Goal: Use online tool/utility: Utilize a website feature to perform a specific function

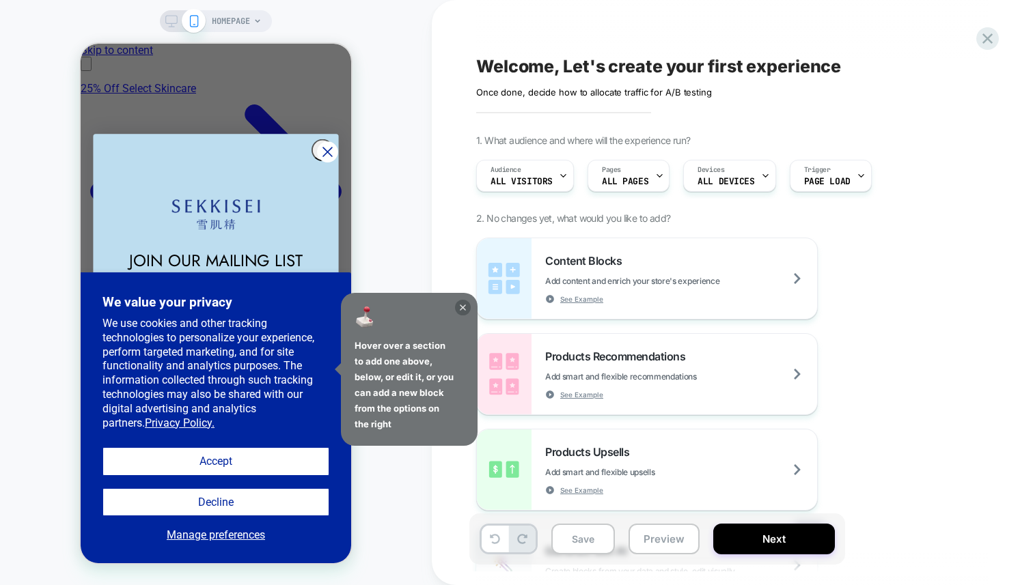
click at [465, 311] on icon at bounding box center [463, 308] width 16 height 16
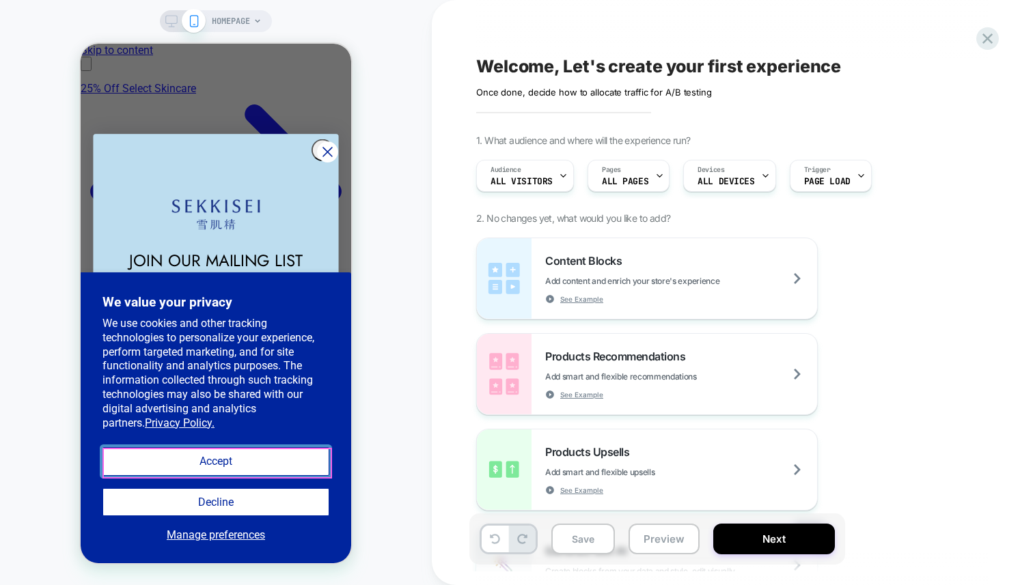
click at [234, 461] on button "Accept" at bounding box center [215, 461] width 227 height 28
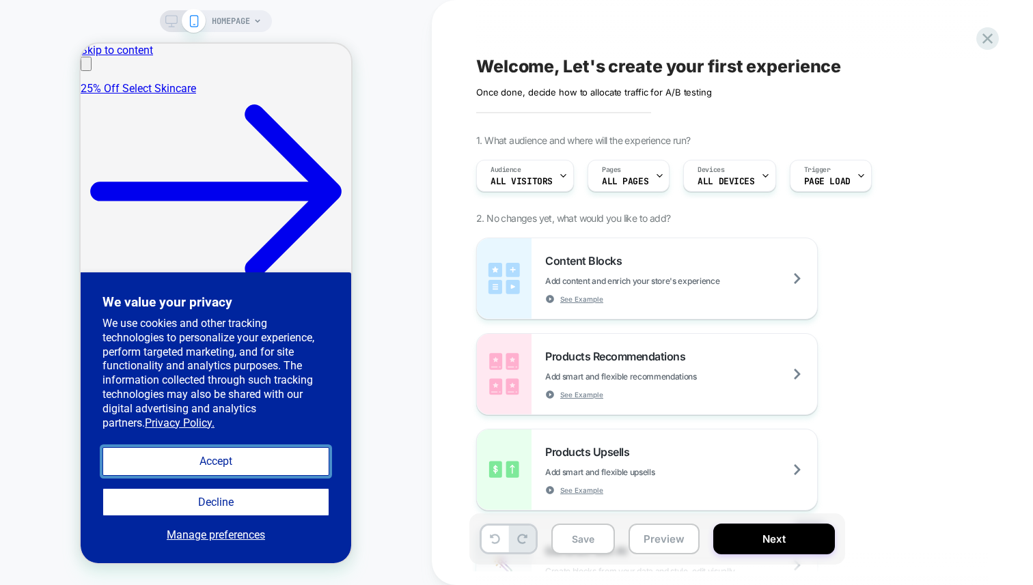
scroll to position [0, 423]
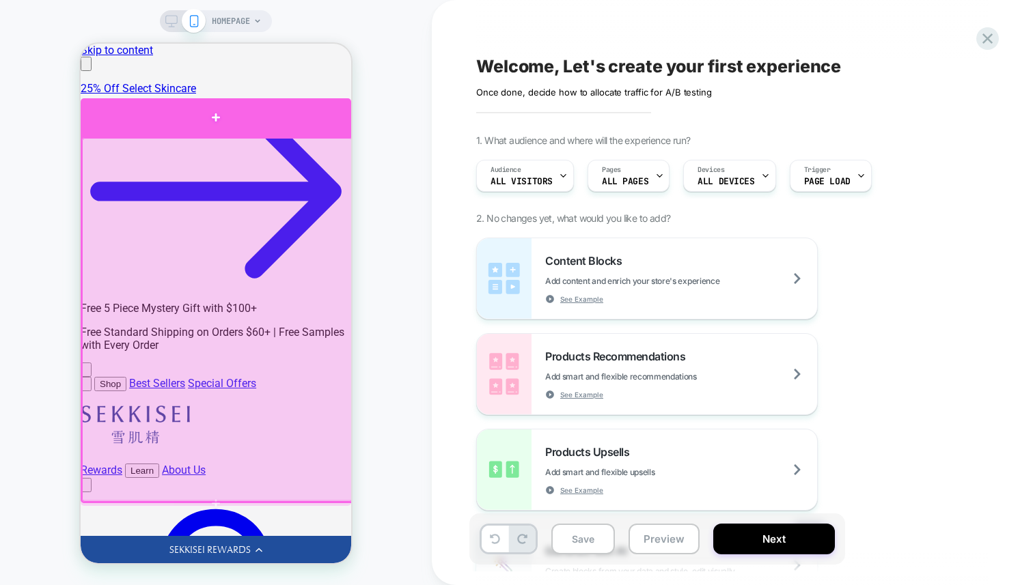
click at [227, 122] on div at bounding box center [216, 117] width 270 height 38
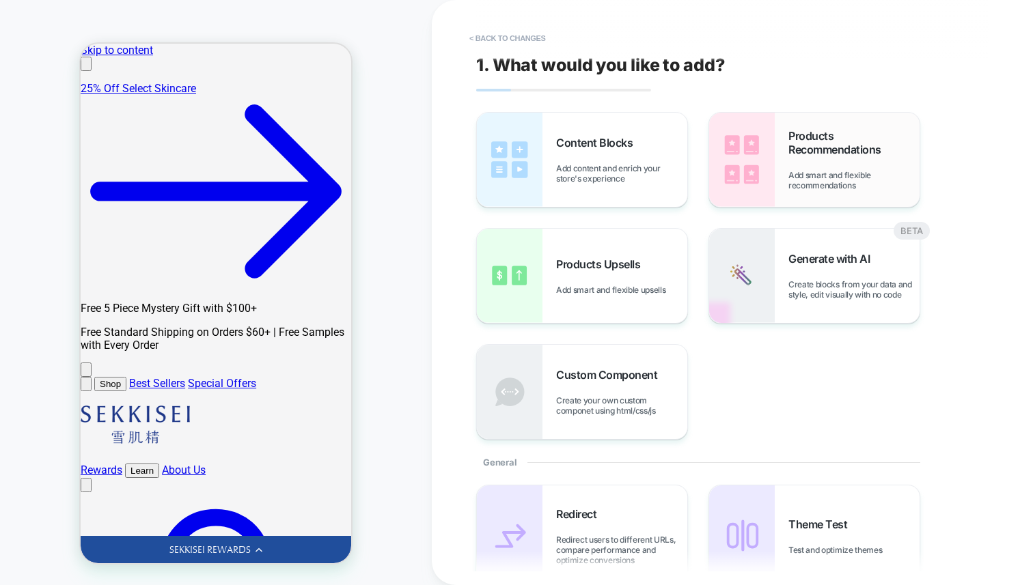
scroll to position [0, 0]
click at [797, 168] on div "Products Recommendations Add smart and flexible recommendations" at bounding box center [853, 159] width 131 height 61
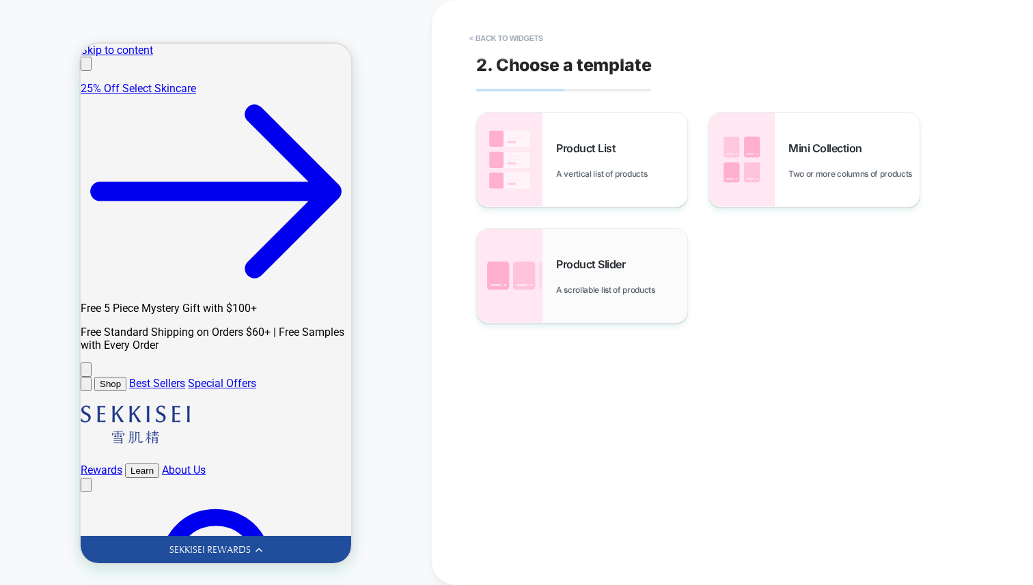
click at [578, 262] on span "Product Slider" at bounding box center [594, 264] width 76 height 14
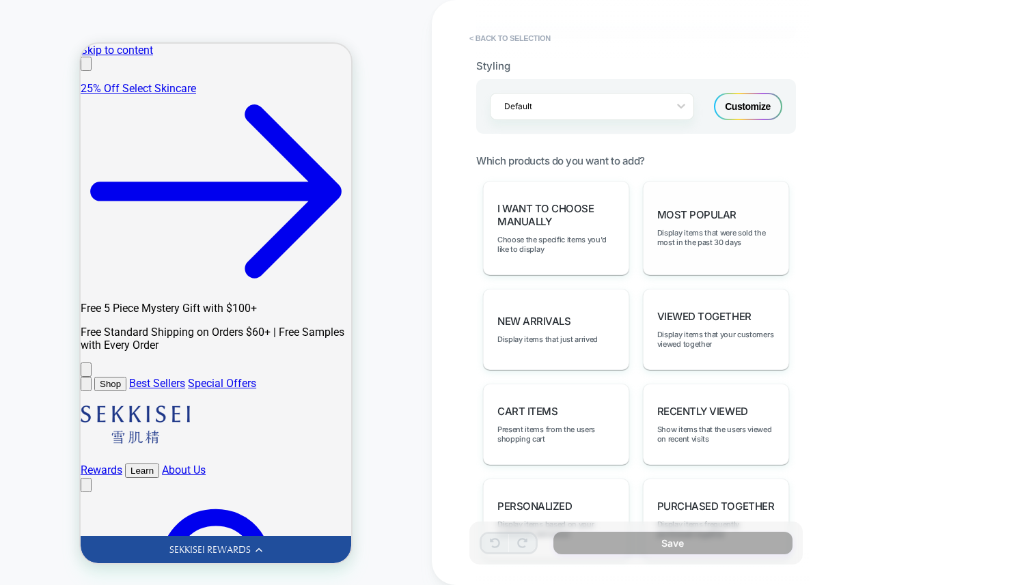
scroll to position [0, 211]
click at [704, 194] on div "Most Popular Display items that were sold the most in the past 30 days" at bounding box center [716, 228] width 146 height 94
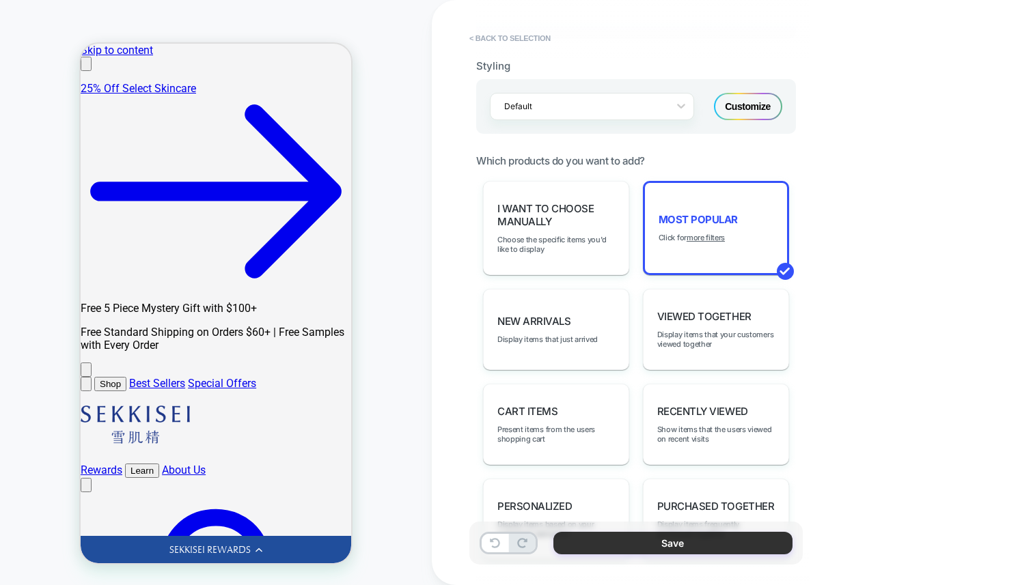
click at [662, 538] on button "Save" at bounding box center [672, 543] width 239 height 23
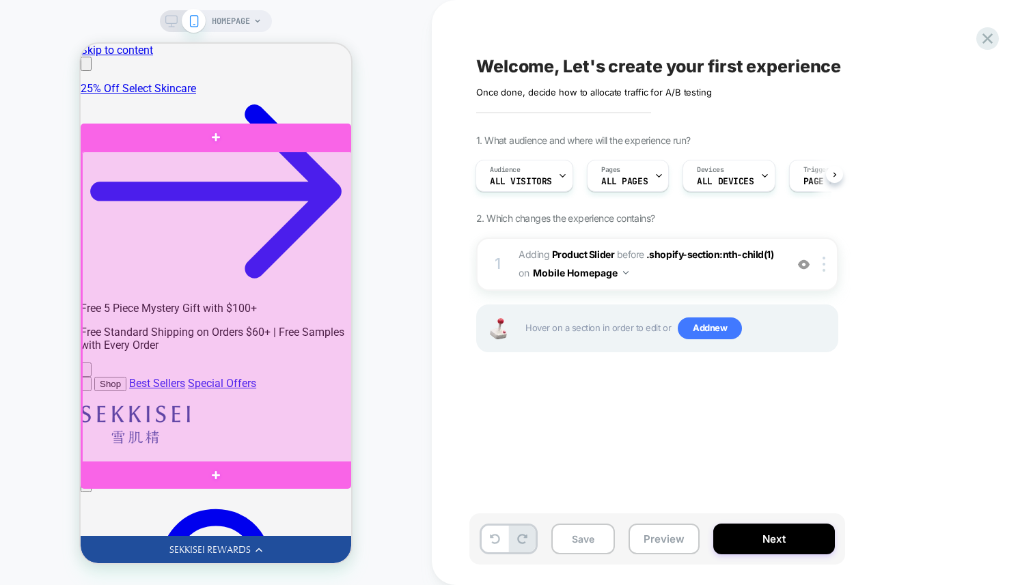
click at [156, 292] on div at bounding box center [217, 308] width 270 height 313
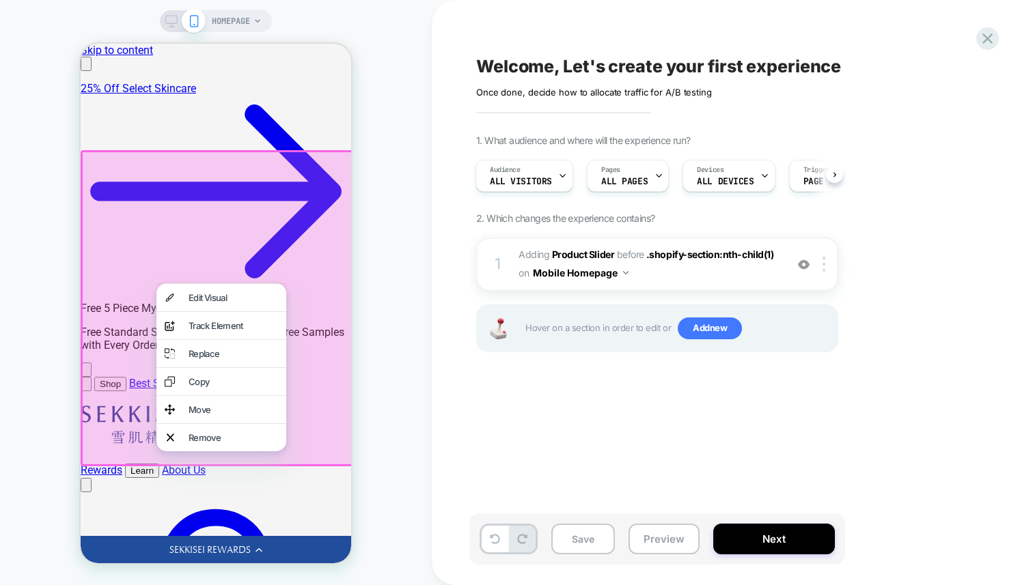
scroll to position [0, 423]
click at [361, 241] on div "HOMEPAGE" at bounding box center [216, 293] width 432 height 558
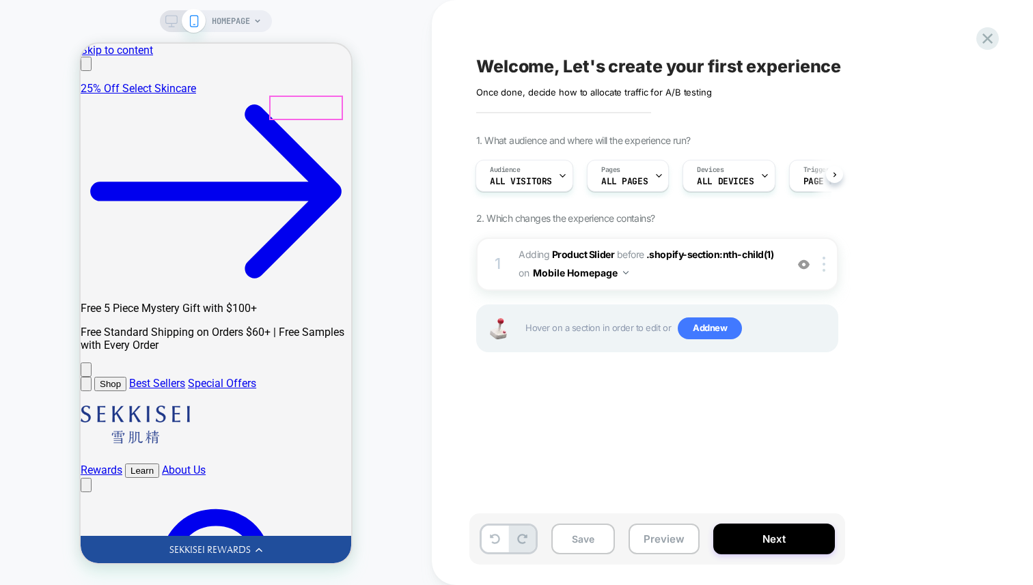
click at [324, 105] on div at bounding box center [305, 108] width 71 height 22
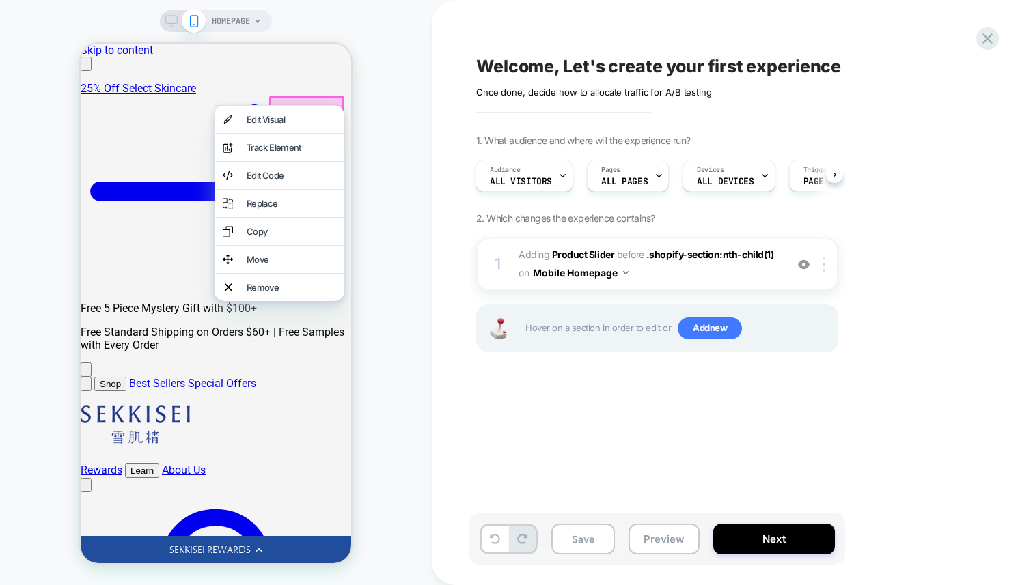
scroll to position [0, 0]
click at [335, 101] on div at bounding box center [306, 109] width 75 height 26
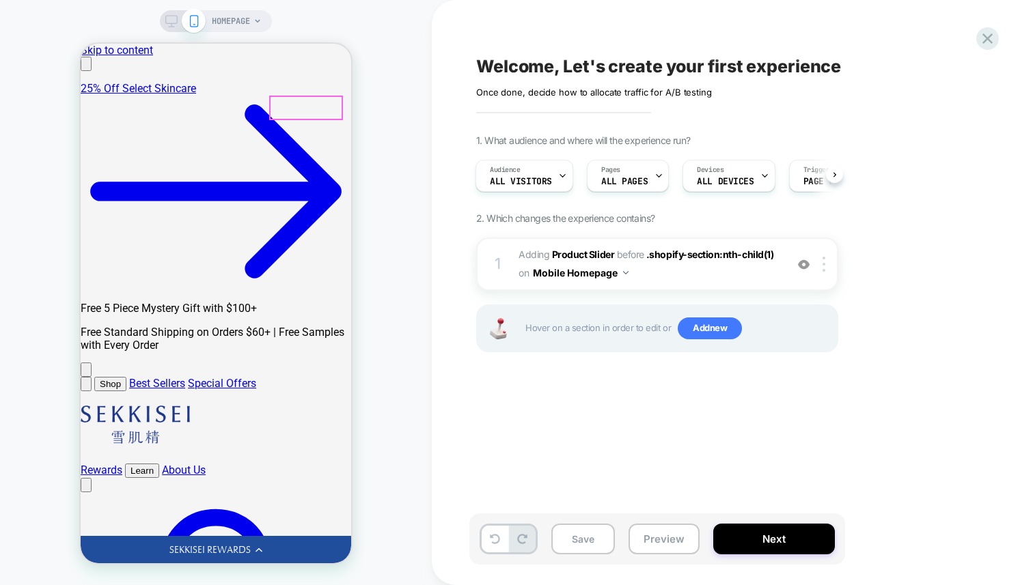
click at [332, 104] on div at bounding box center [305, 108] width 71 height 22
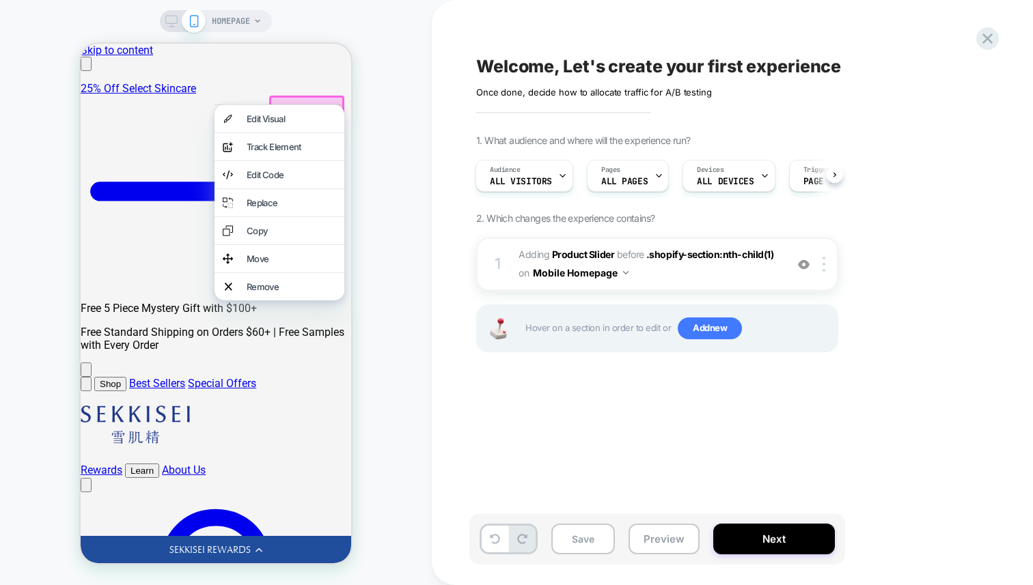
click at [432, 68] on div "Welcome, Let's create your first experience Click to edit experience details On…" at bounding box center [732, 292] width 601 height 585
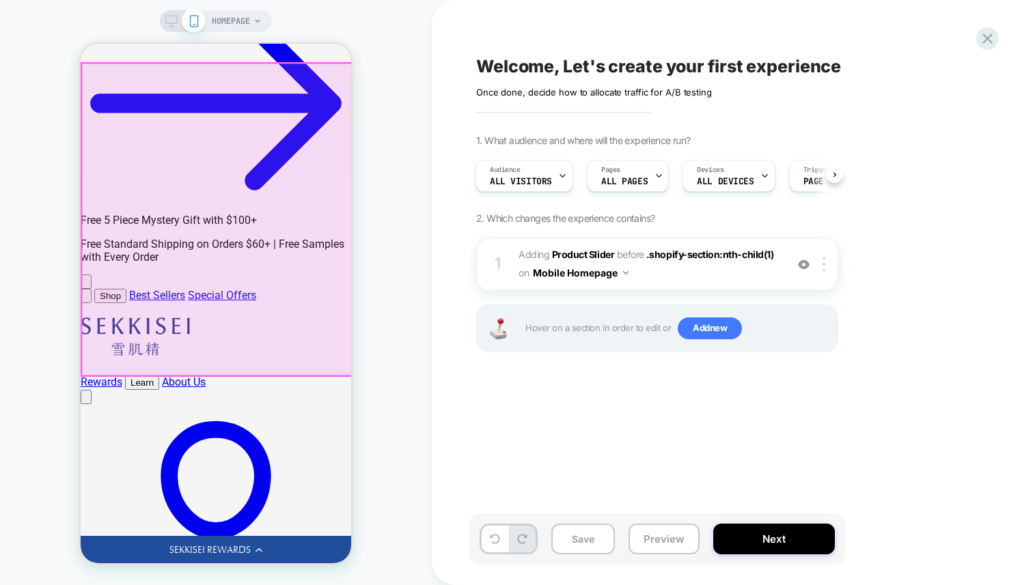
scroll to position [0, 0]
